Goal: Communication & Community: Answer question/provide support

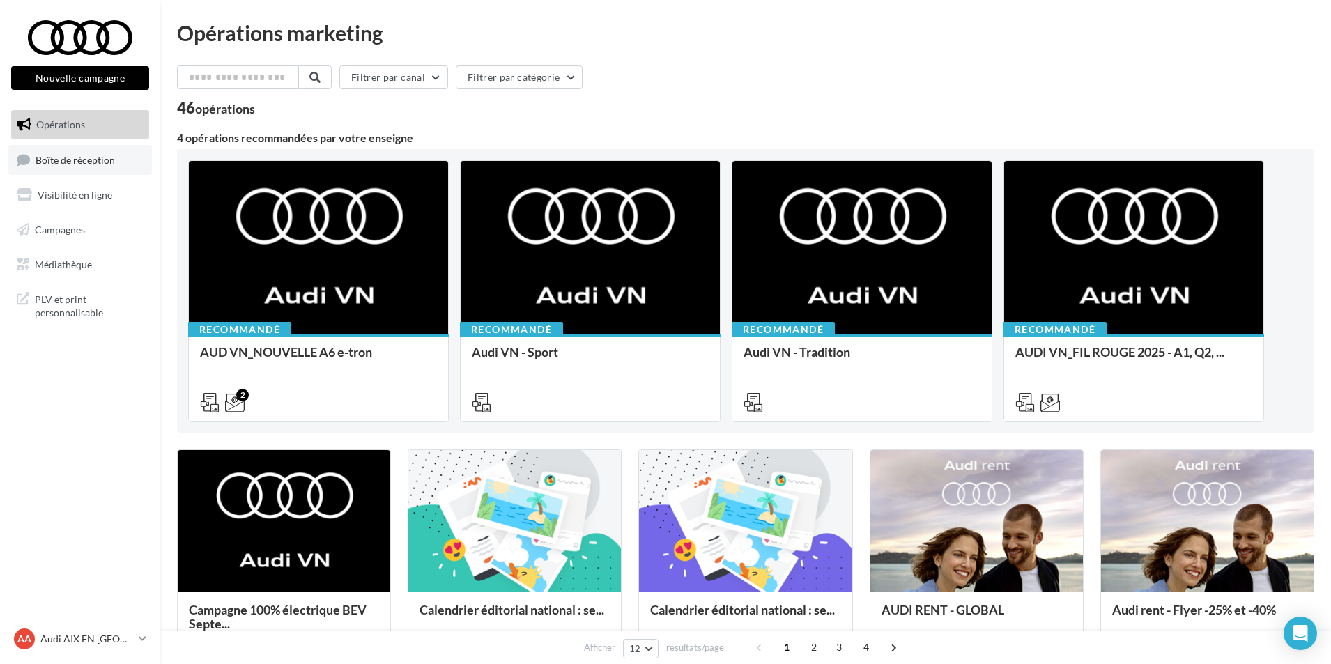
click at [48, 162] on span "Boîte de réception" at bounding box center [75, 159] width 79 height 12
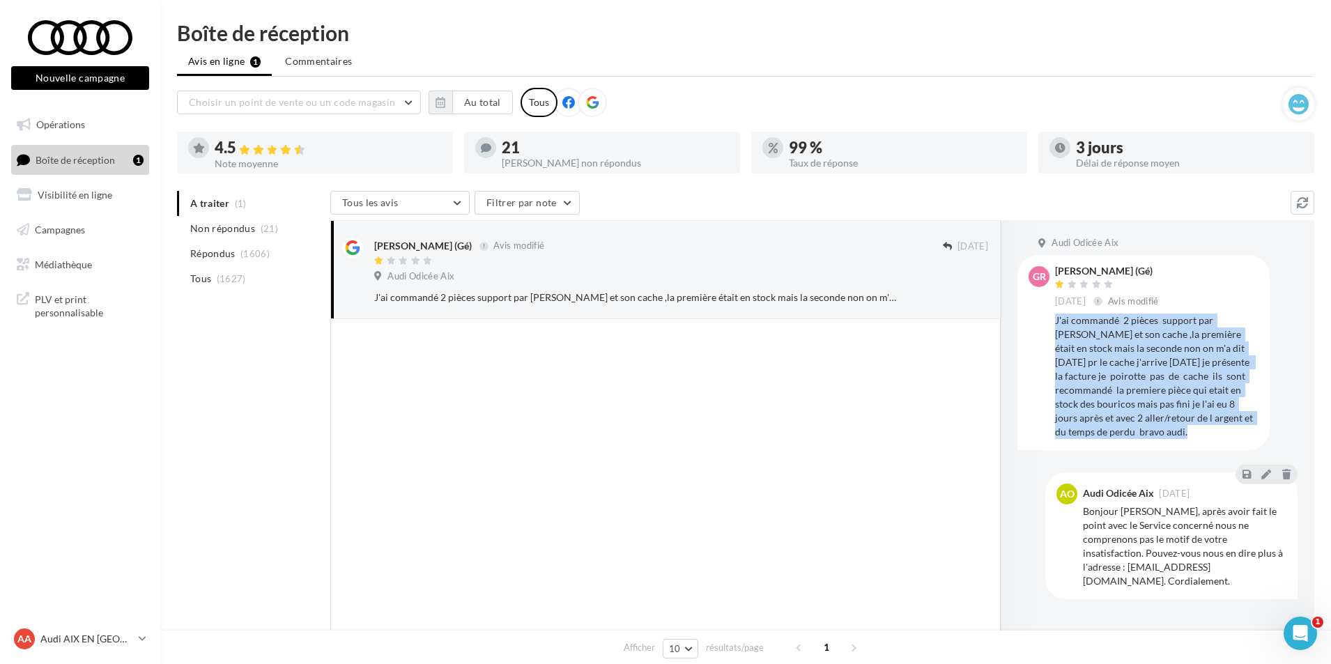
drag, startPoint x: 1052, startPoint y: 325, endPoint x: 1119, endPoint y: 430, distance: 124.7
click at [1119, 430] on div "Gr [PERSON_NAME] (Gé) [DATE] Avis modifié J'ai commandé 2 pièces support par [P…" at bounding box center [1144, 352] width 230 height 172
copy div "J'ai commandé 2 pièces support par [PERSON_NAME] et son cache ,la première étai…"
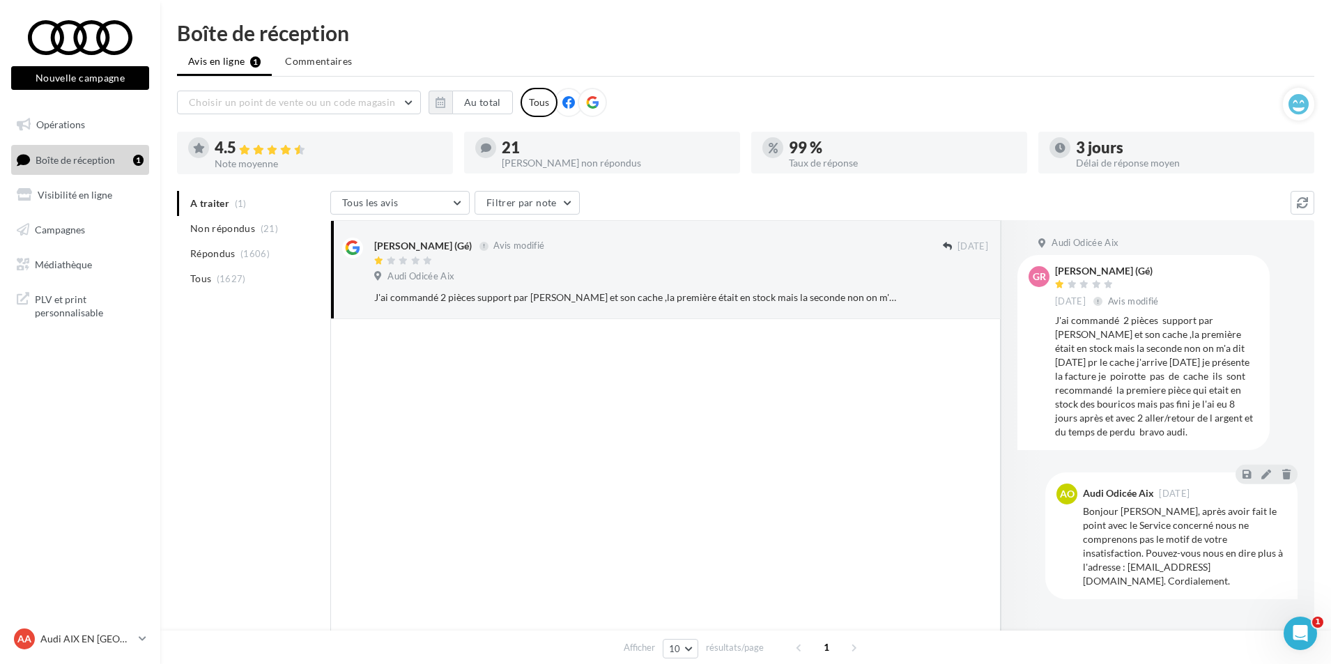
click at [679, 421] on div at bounding box center [665, 493] width 670 height 348
click at [114, 638] on p "Audi AIX EN [GEOGRAPHIC_DATA]" at bounding box center [86, 639] width 93 height 14
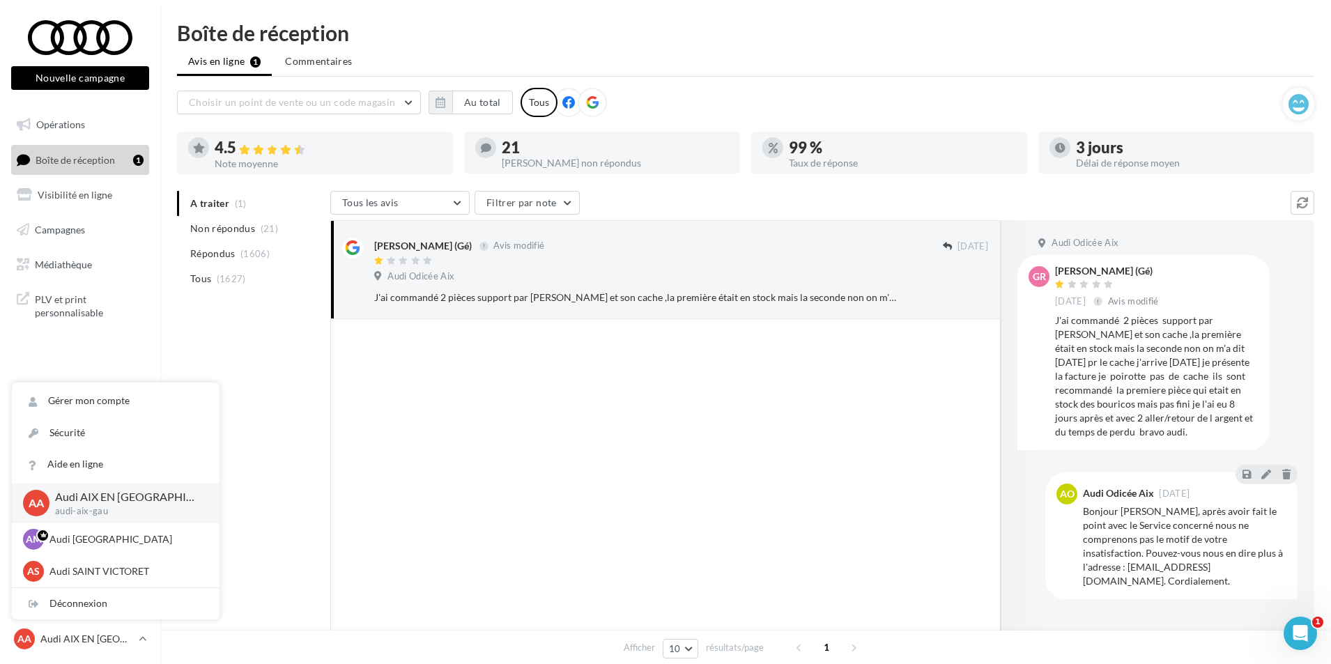
click at [222, 386] on div "A traiter (1) Non répondus (21) Répondus (1606) Tous (1627) Tous les avis Tous …" at bounding box center [745, 448] width 1137 height 515
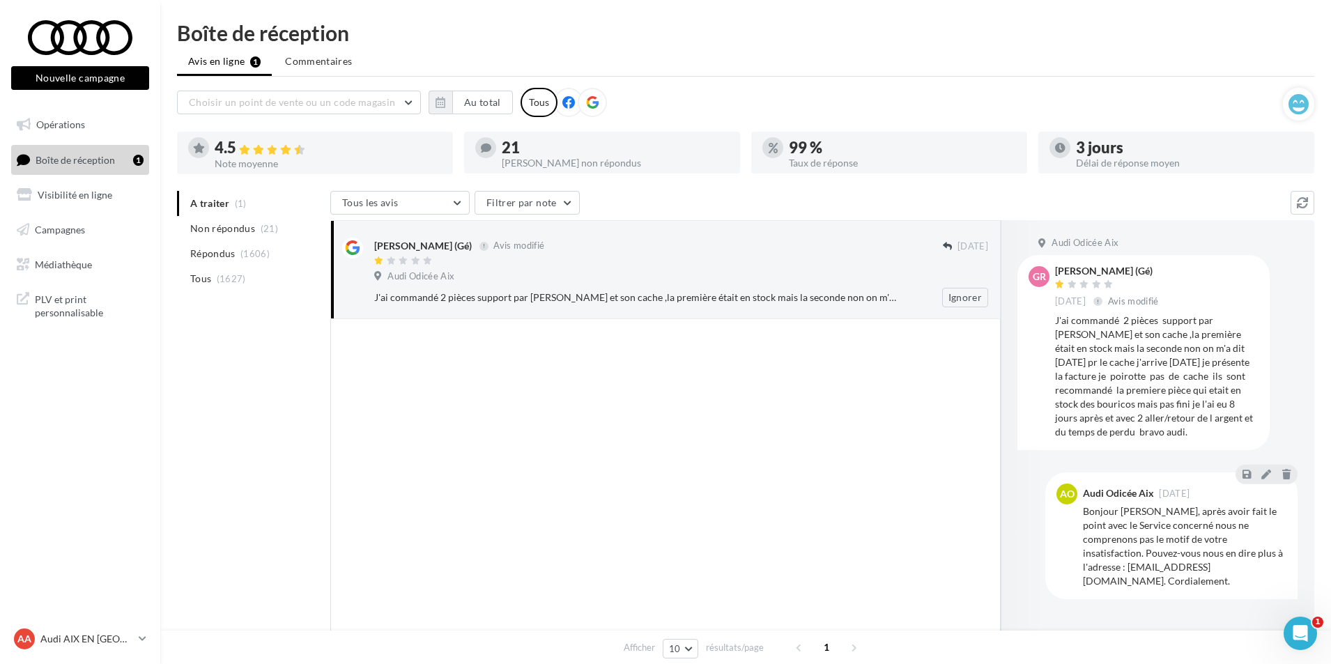
drag, startPoint x: 538, startPoint y: 266, endPoint x: 548, endPoint y: 277, distance: 14.3
click at [538, 266] on div at bounding box center [658, 262] width 569 height 12
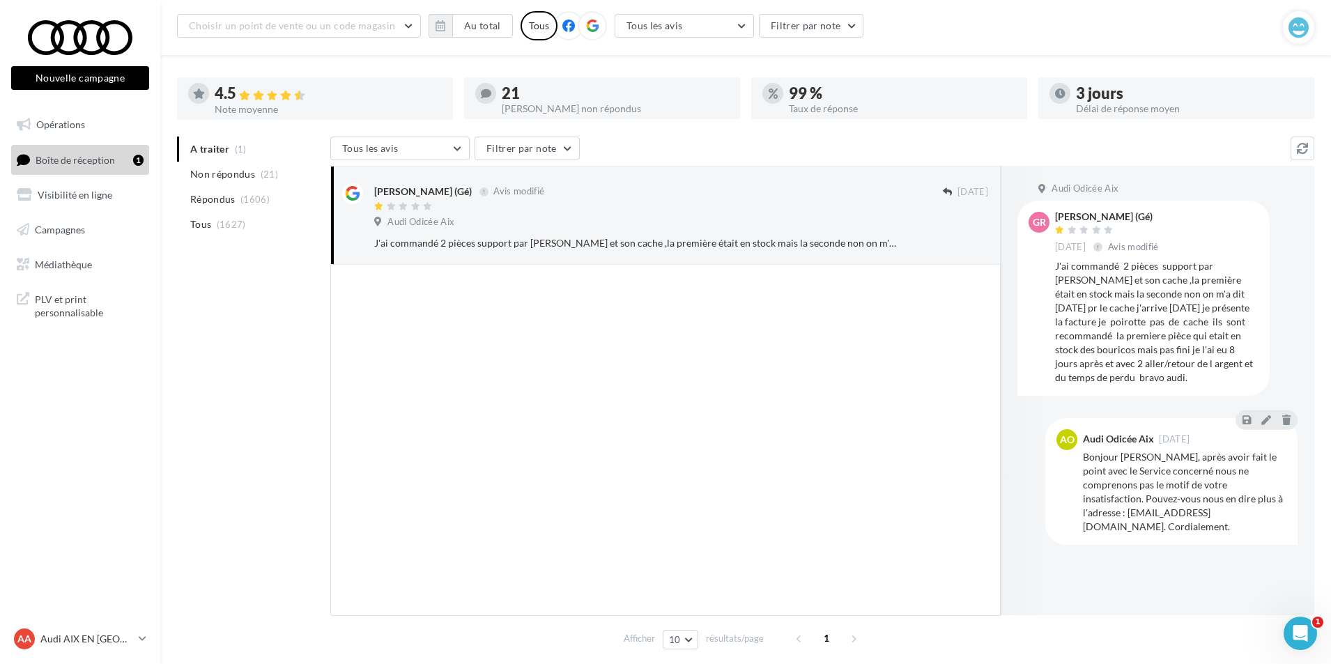
scroll to position [102, 0]
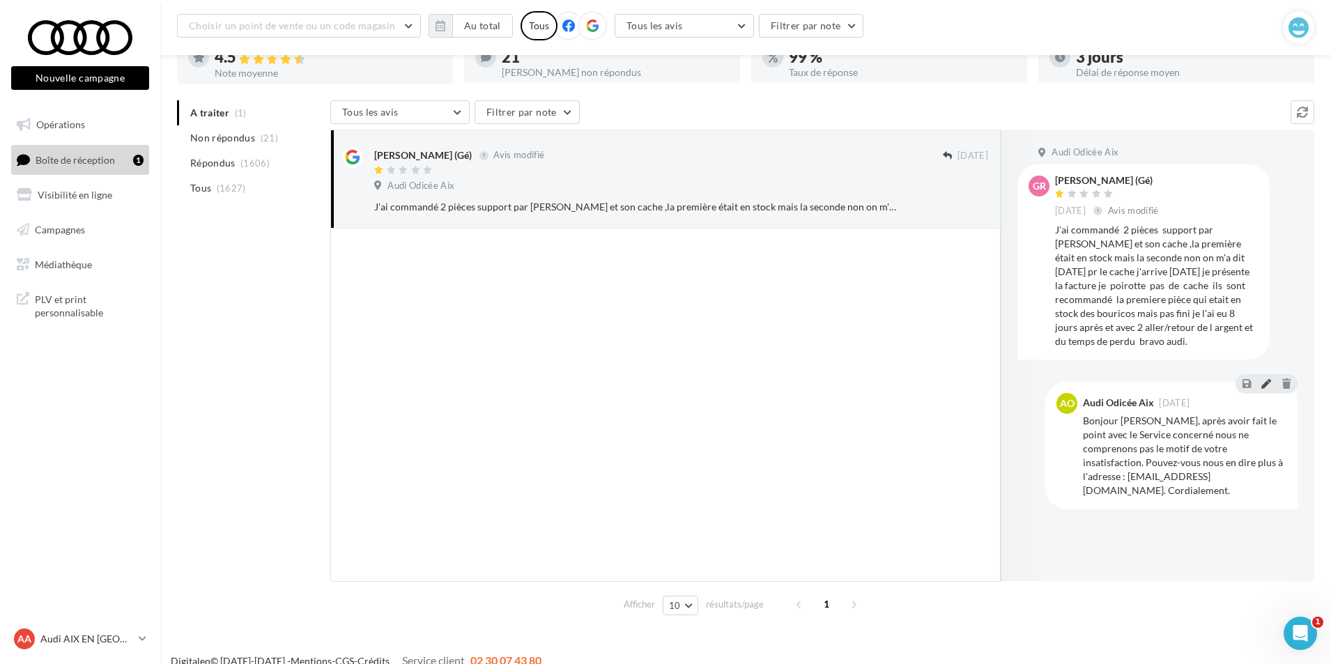
click at [1267, 387] on icon at bounding box center [1266, 383] width 10 height 10
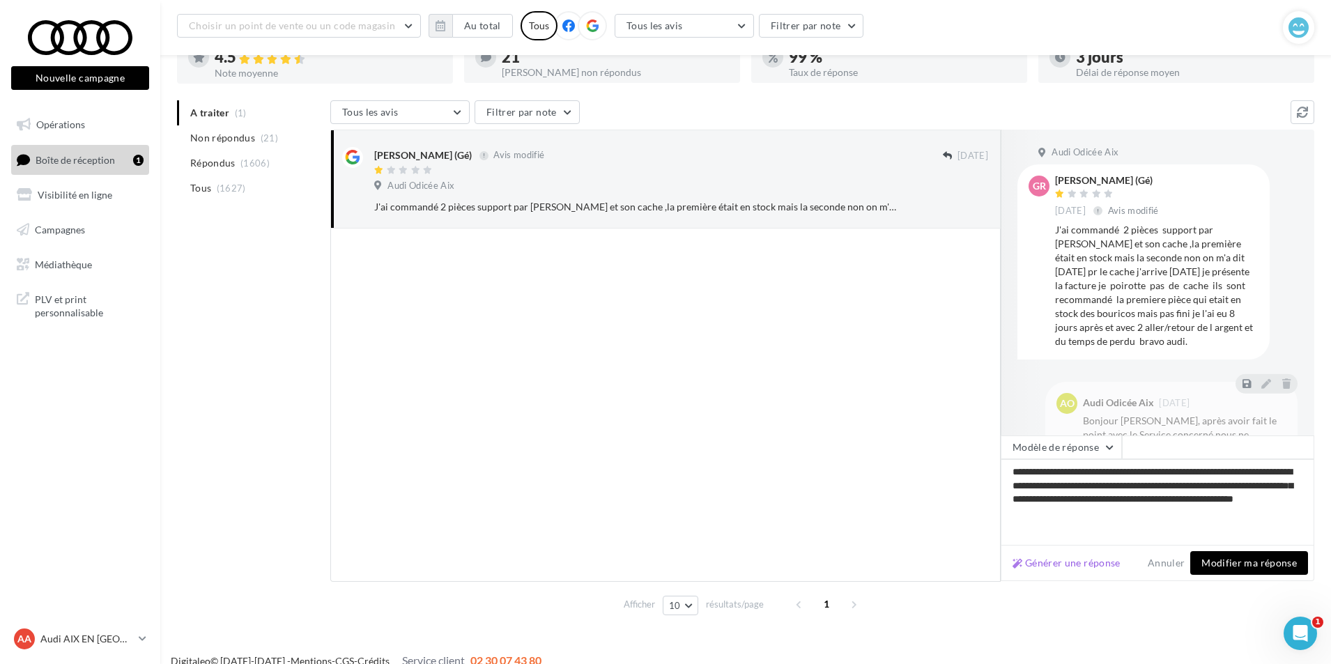
drag, startPoint x: 1204, startPoint y: 510, endPoint x: 1001, endPoint y: 472, distance: 206.2
click at [1001, 472] on textarea "**********" at bounding box center [1158, 502] width 314 height 86
type textarea "**********"
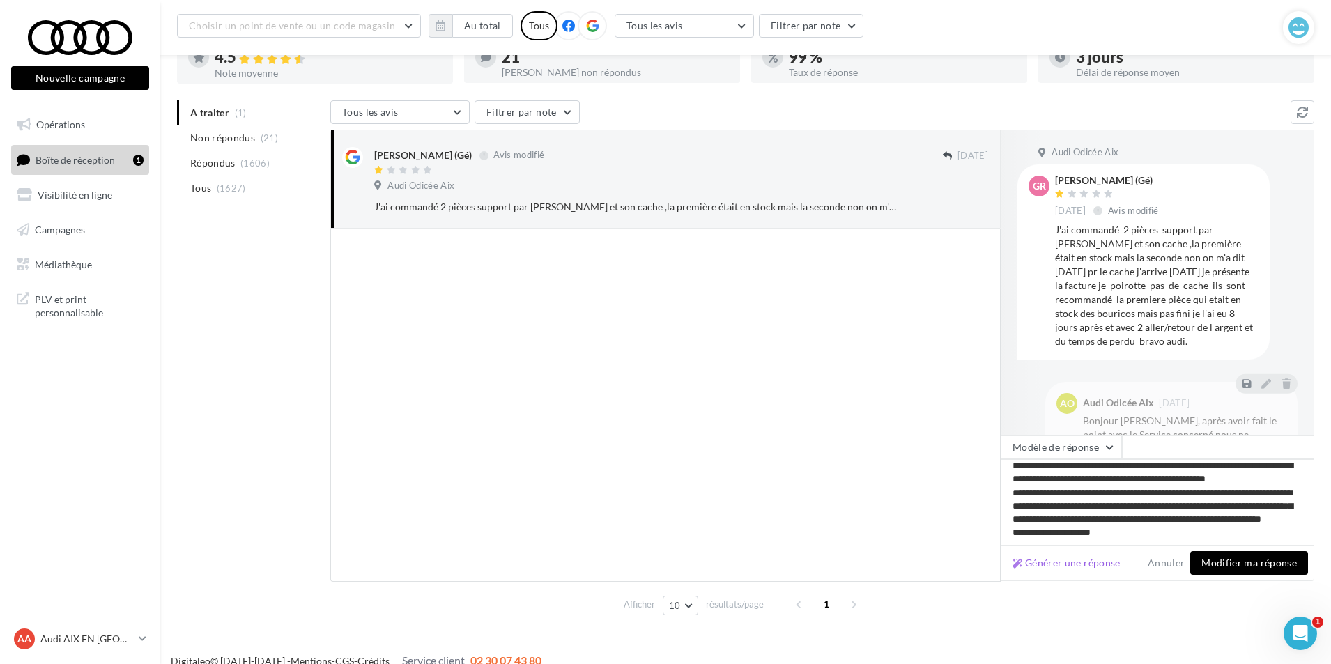
scroll to position [88, 0]
type textarea "**********"
click at [1227, 557] on button "Modifier ma réponse" at bounding box center [1249, 563] width 118 height 24
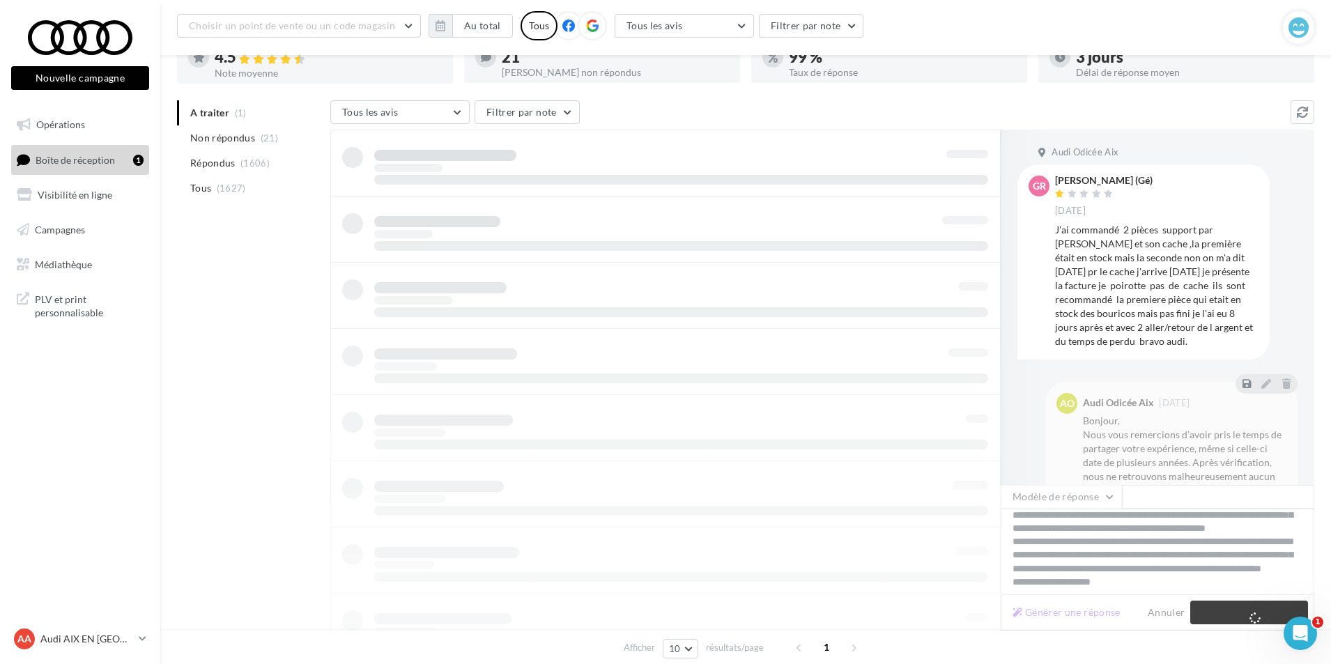
scroll to position [22, 0]
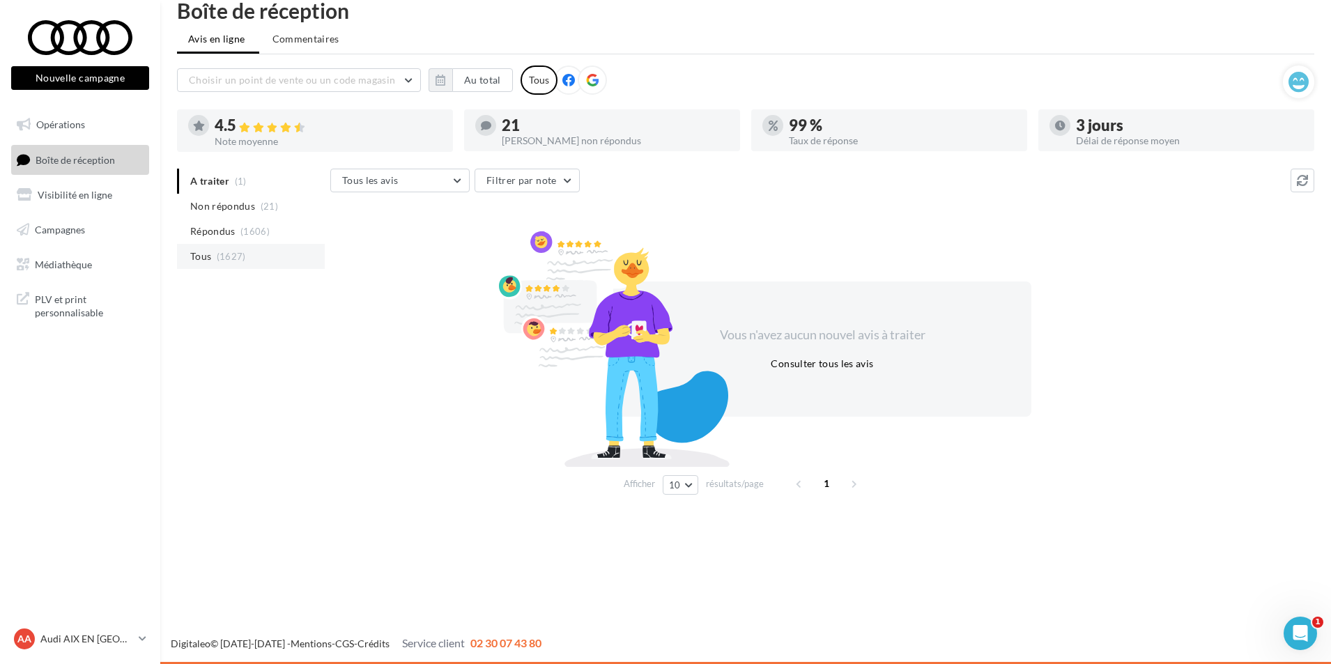
click at [203, 261] on span "Tous" at bounding box center [200, 256] width 21 height 14
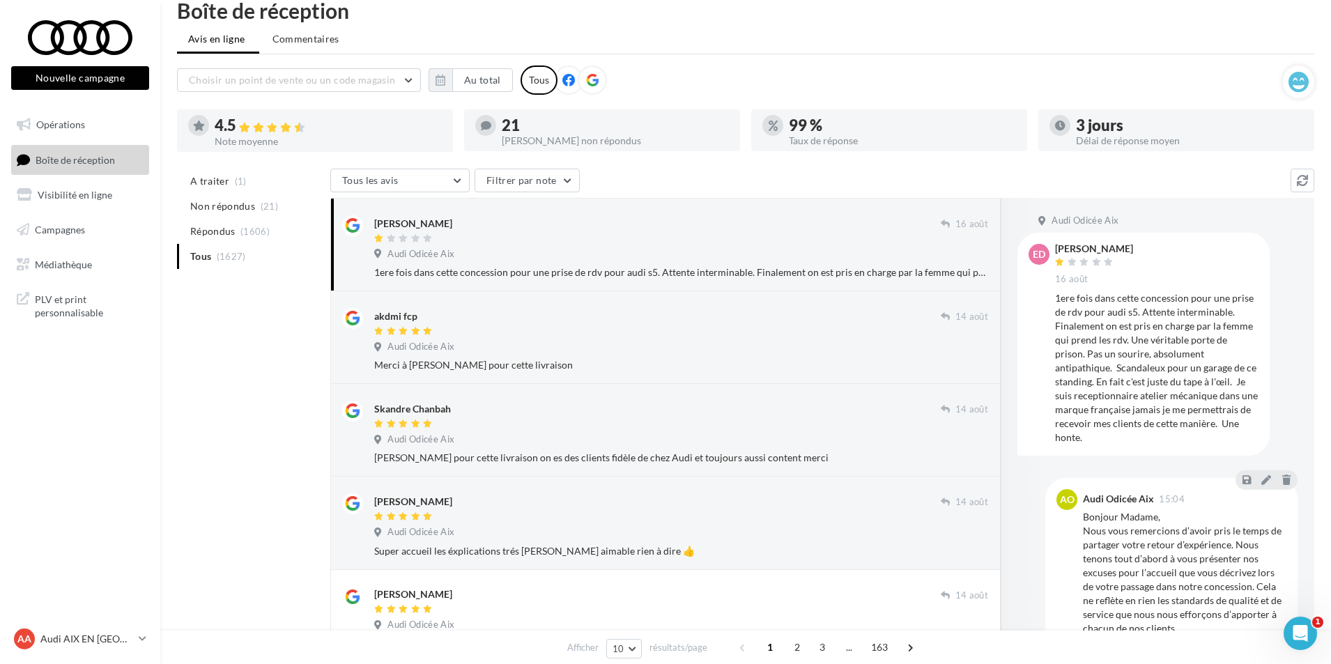
drag, startPoint x: 271, startPoint y: 349, endPoint x: 265, endPoint y: 337, distance: 13.7
click at [271, 349] on div "A traiter (1) Non répondus (21) Répondus (1606) Tous (1627) Tous les avis Tous …" at bounding box center [745, 660] width 1137 height 982
click at [270, 348] on div "A traiter (1) Non répondus (21) Répondus (1606) Tous (1627) Tous les avis Tous …" at bounding box center [745, 660] width 1137 height 982
click at [231, 170] on li "A traiter (1)" at bounding box center [251, 181] width 148 height 25
